Goal: Task Accomplishment & Management: Use online tool/utility

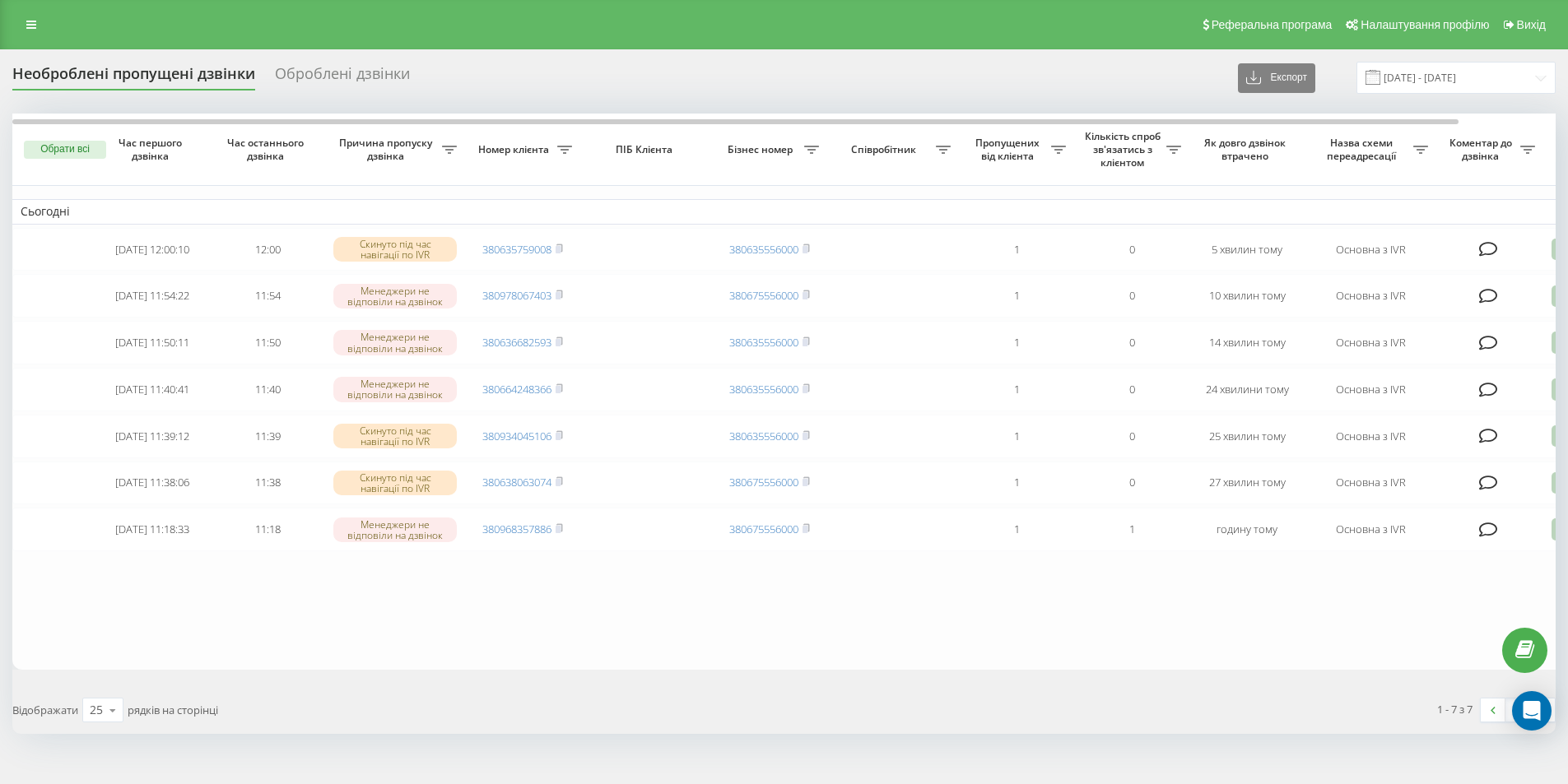
click at [1556, 546] on div "Необроблені пропущені дзвінки Оброблені дзвінки Експорт .csv .xlsx 23.09.2025 -…" at bounding box center [784, 430] width 1568 height 763
drag, startPoint x: 1551, startPoint y: 623, endPoint x: 1579, endPoint y: 621, distance: 28.1
click at [1567, 621] on html "superlikar.com.ua Проекти superlikar.com.ua Дашборд Центр звернень Журнал дзвін…" at bounding box center [784, 392] width 1568 height 784
click at [1543, 549] on div at bounding box center [1549, 400] width 13 height 575
click at [1554, 553] on div at bounding box center [1549, 400] width 13 height 575
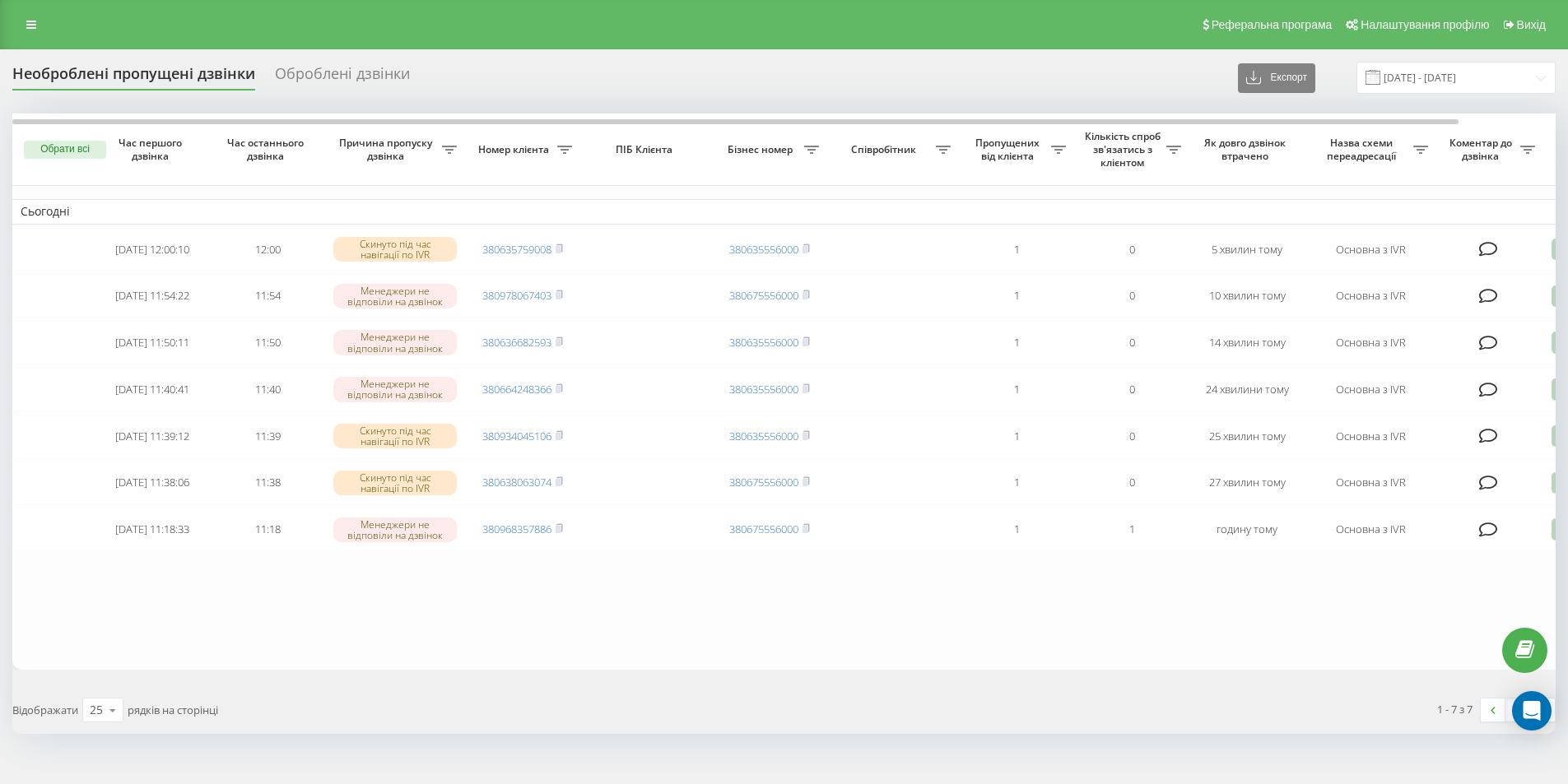
drag, startPoint x: 10, startPoint y: 478, endPoint x: 0, endPoint y: 473, distance: 11.2
click at [0, 473] on div "Необроблені пропущені дзвінки Оброблені дзвінки Експорт .csv .xlsx 23.09.2025 -…" at bounding box center [784, 430] width 1568 height 763
click at [1551, 505] on div at bounding box center [1551, 400] width 5 height 574
click at [1554, 502] on div at bounding box center [1549, 400] width 13 height 575
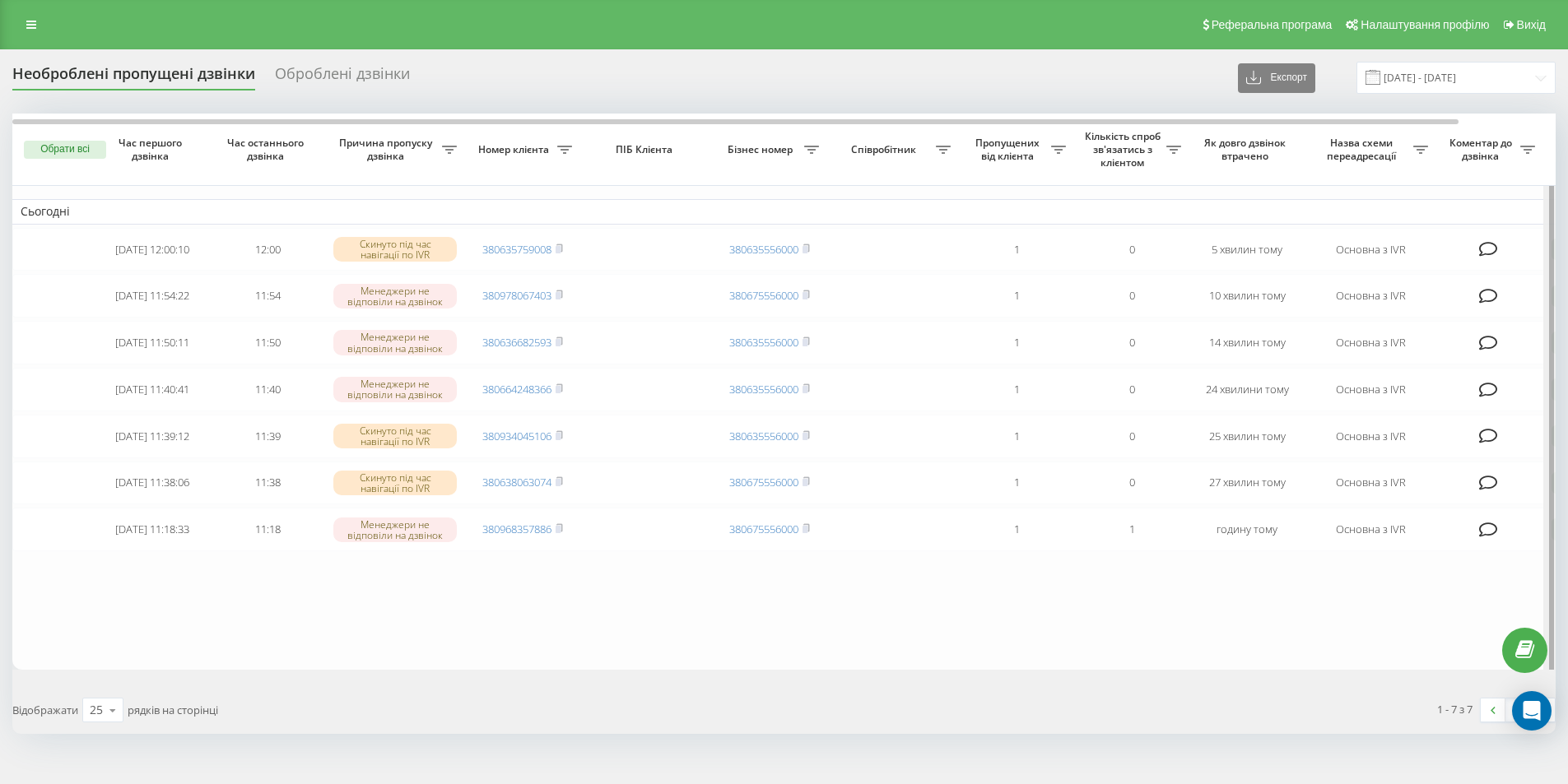
click at [1549, 502] on div at bounding box center [1551, 400] width 5 height 574
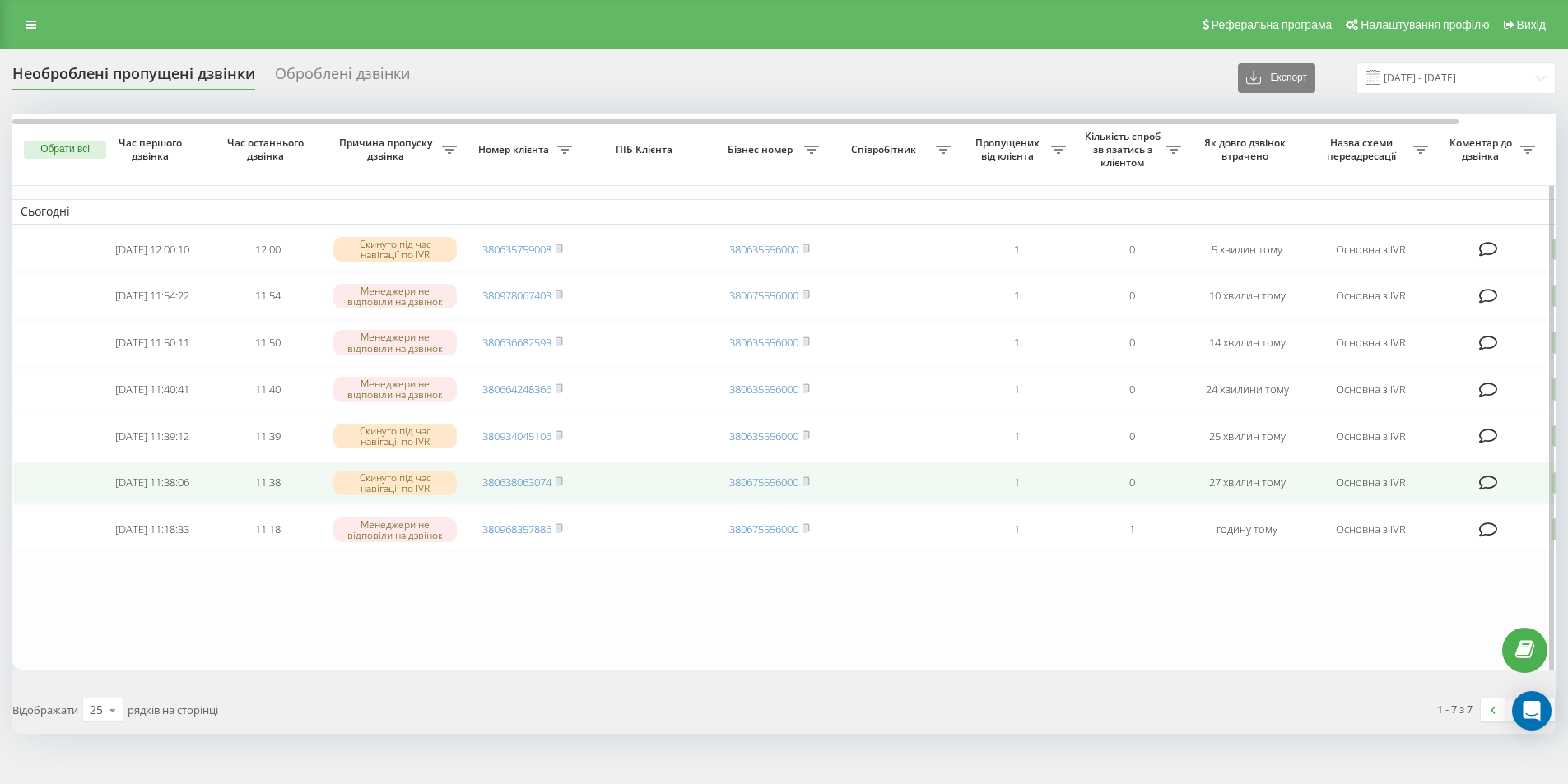
click at [1504, 496] on td at bounding box center [1489, 483] width 107 height 44
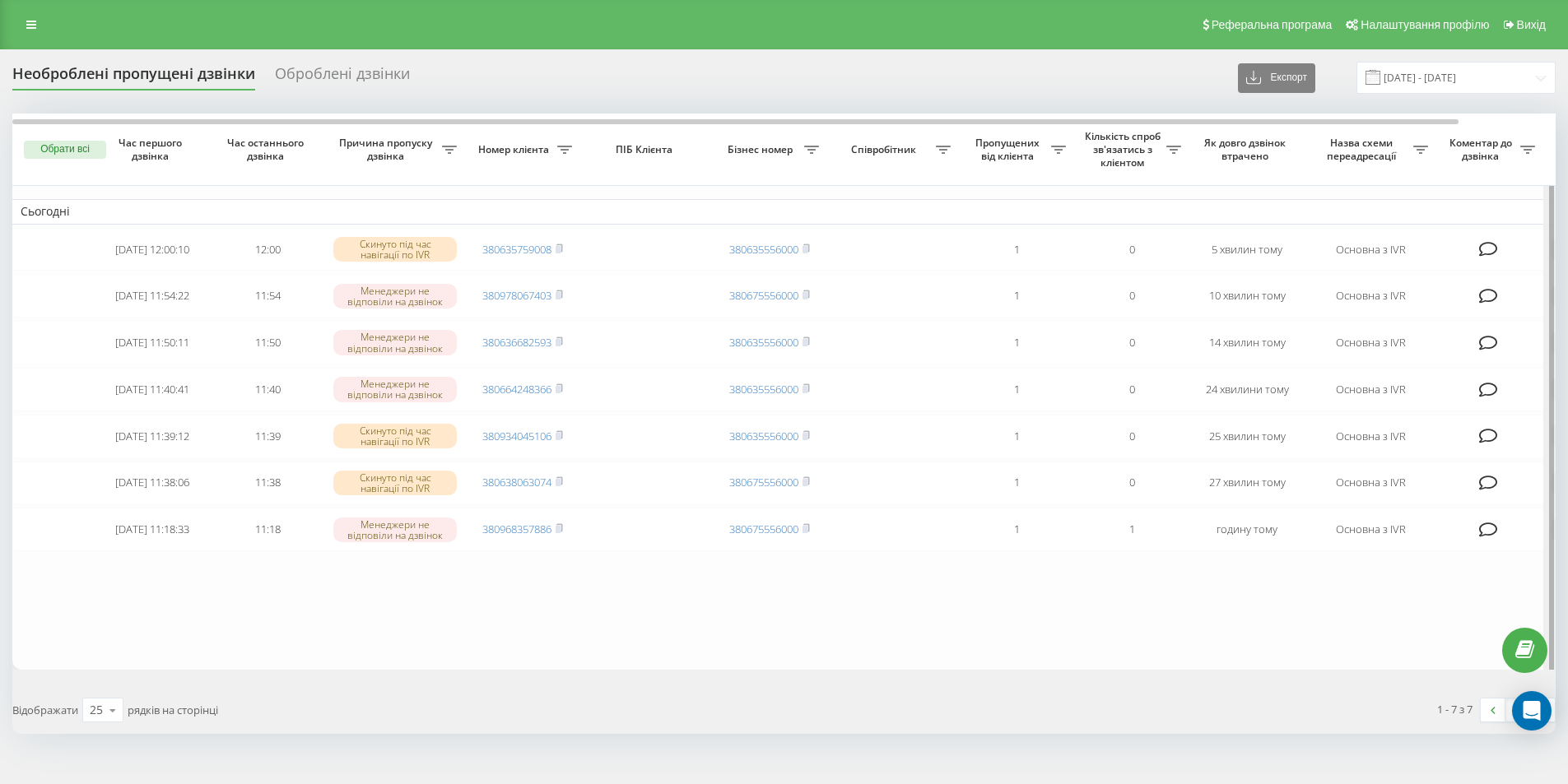
drag, startPoint x: 1534, startPoint y: 501, endPoint x: 1550, endPoint y: 501, distance: 16.0
click at [1539, 501] on td at bounding box center [1489, 483] width 107 height 44
click at [1550, 501] on div at bounding box center [1551, 400] width 5 height 574
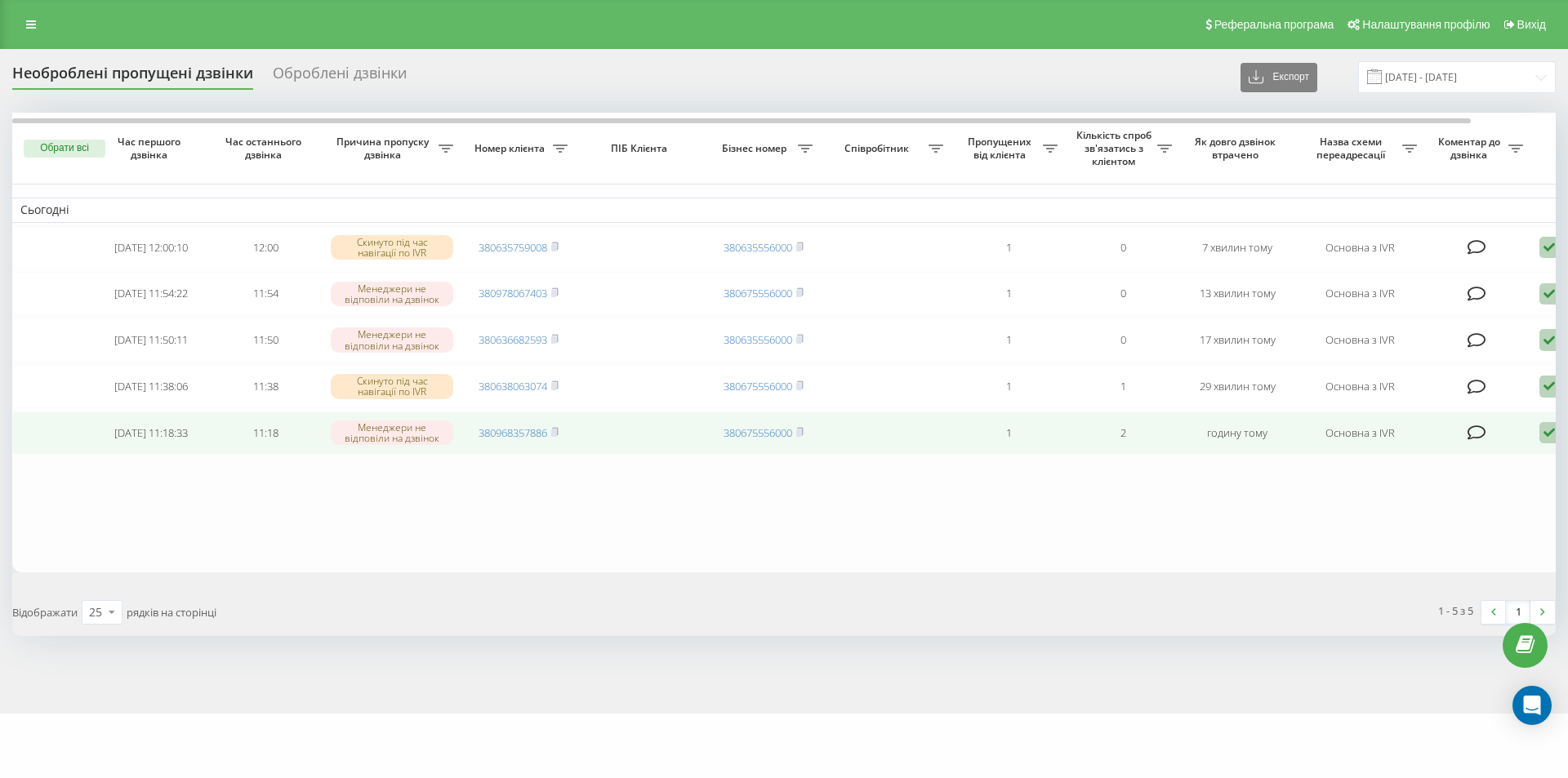
click at [1543, 442] on icon at bounding box center [1549, 433] width 19 height 22
click at [1402, 466] on span "Не вдалося зв'язатися" at bounding box center [1403, 459] width 125 height 15
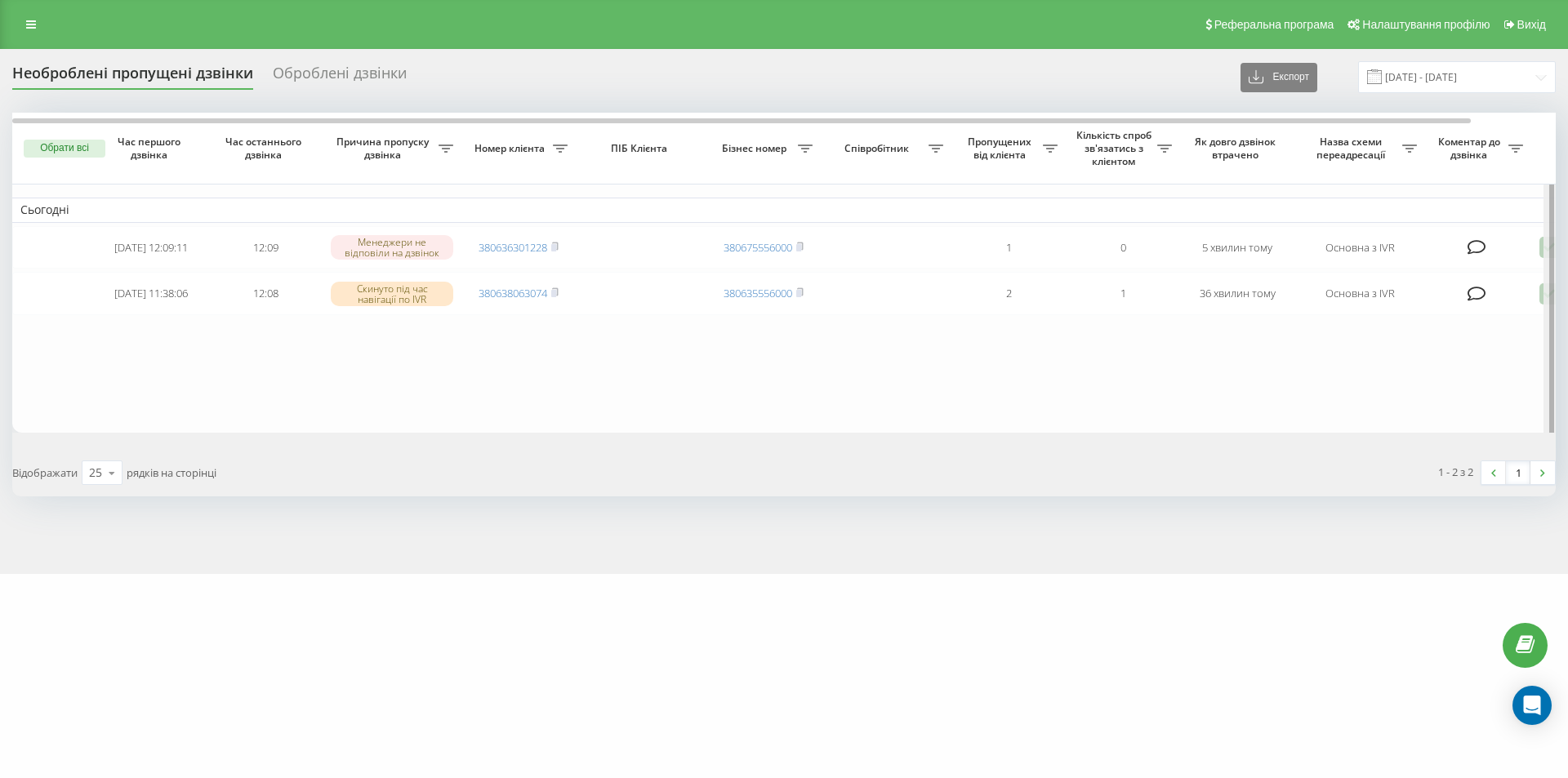
click at [1547, 299] on div at bounding box center [1550, 274] width 12 height 325
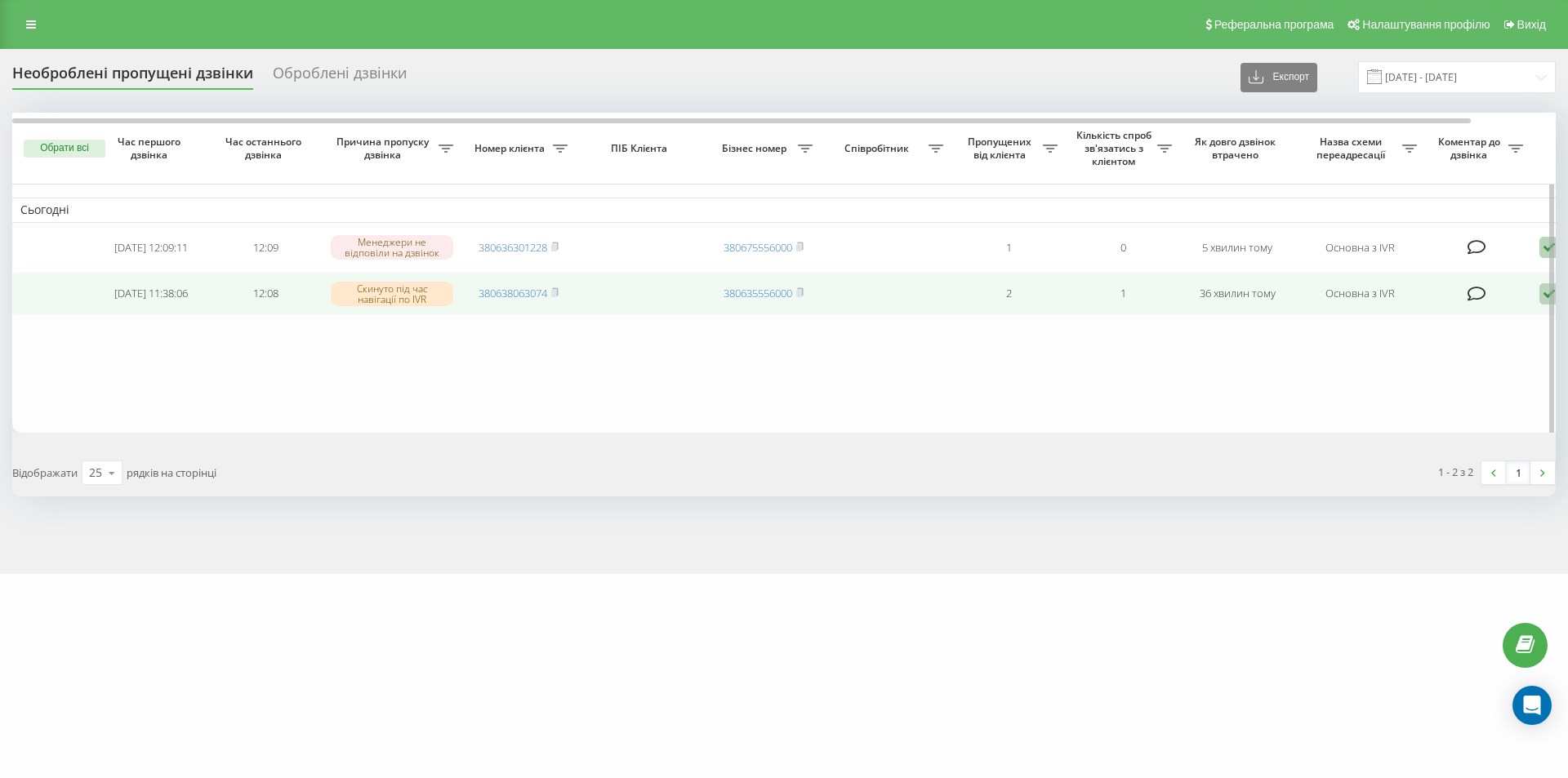
click at [1539, 299] on icon at bounding box center [1549, 294] width 19 height 22
click at [1402, 318] on span "Не вдалося зв'язатися" at bounding box center [1403, 319] width 125 height 15
